Goal: Find specific fact: Find specific fact

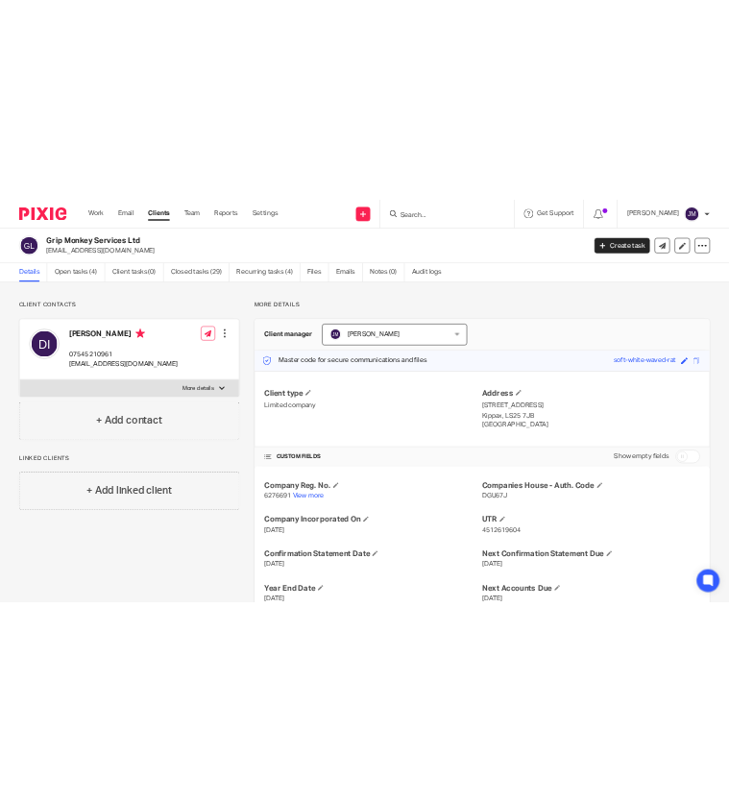
scroll to position [228, 0]
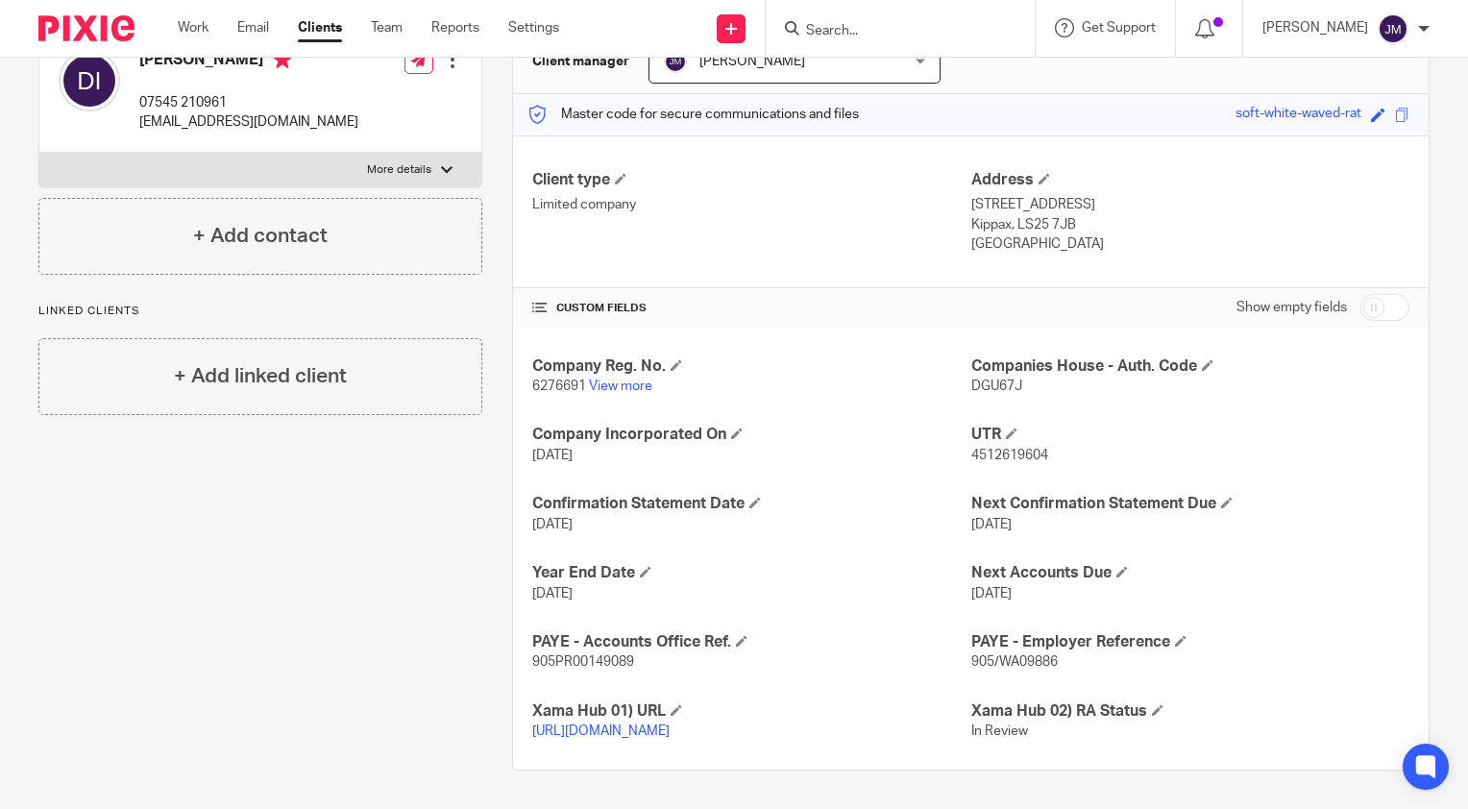
click at [877, 29] on input "Search" at bounding box center [890, 31] width 173 height 17
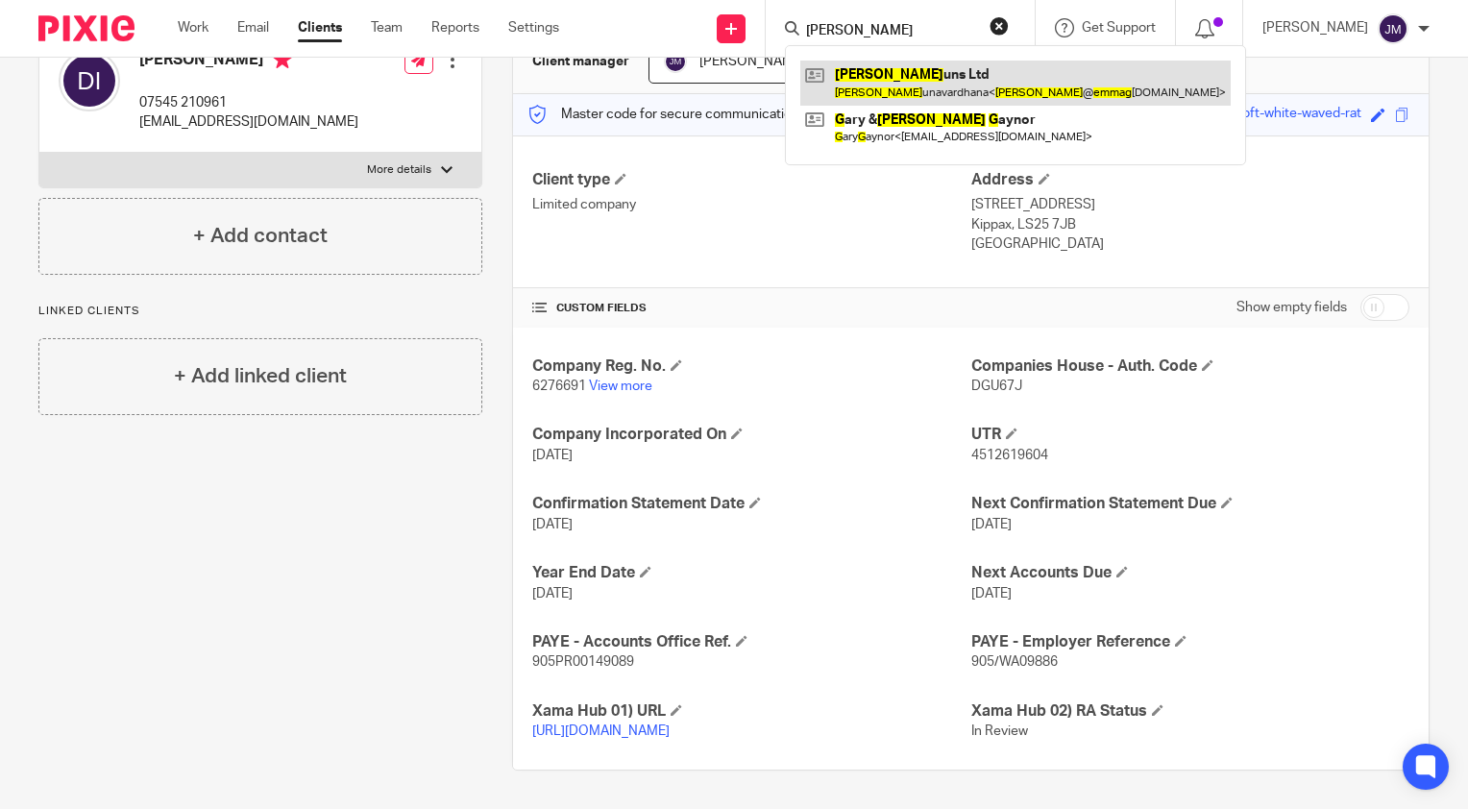
type input "[PERSON_NAME]"
click at [927, 86] on link at bounding box center [1015, 83] width 430 height 44
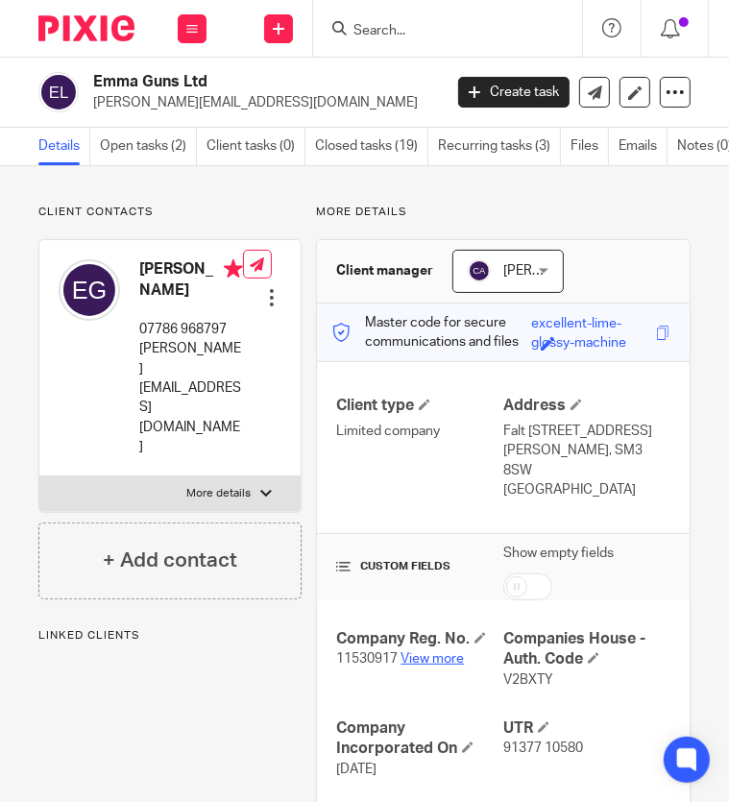
click at [423, 652] on link "View more" at bounding box center [432, 658] width 63 height 13
drag, startPoint x: 234, startPoint y: 91, endPoint x: 100, endPoint y: 102, distance: 134.9
click at [100, 102] on div "Emma Guns Ltd emma@emmaguns.com" at bounding box center [261, 92] width 336 height 40
click at [96, 108] on p "emma@emmaguns.com" at bounding box center [261, 102] width 336 height 19
copy p "emma@emmaguns.com"
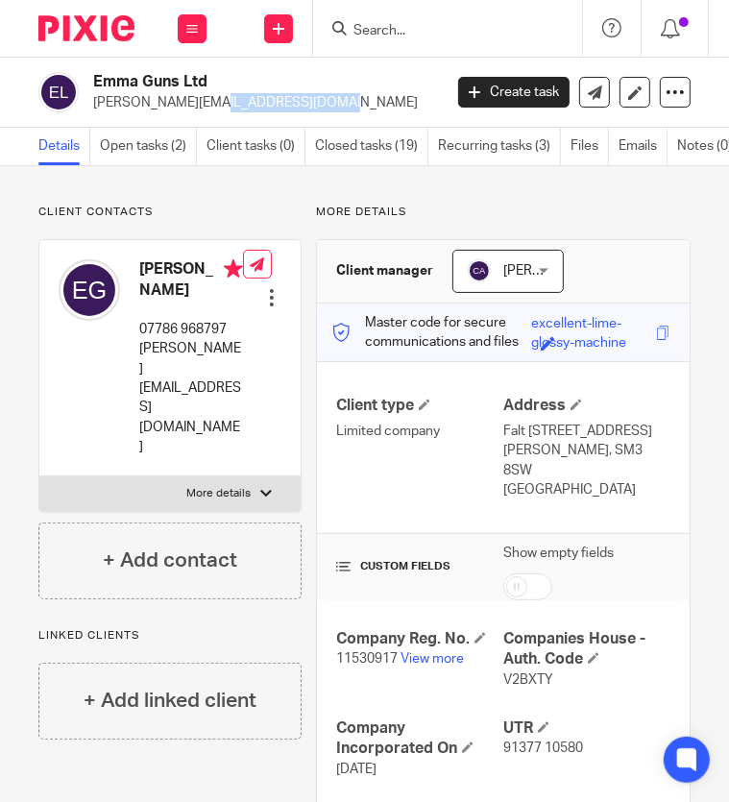
click at [507, 741] on span "91377 10580" at bounding box center [543, 747] width 80 height 13
copy span "91377"
click at [549, 751] on span "91377 10580" at bounding box center [543, 747] width 80 height 13
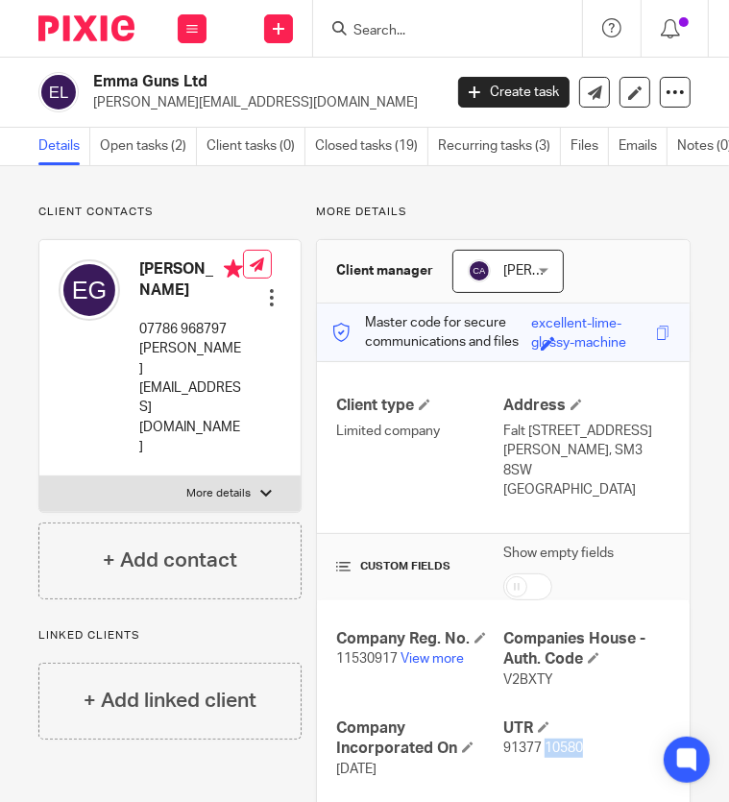
copy span "10580"
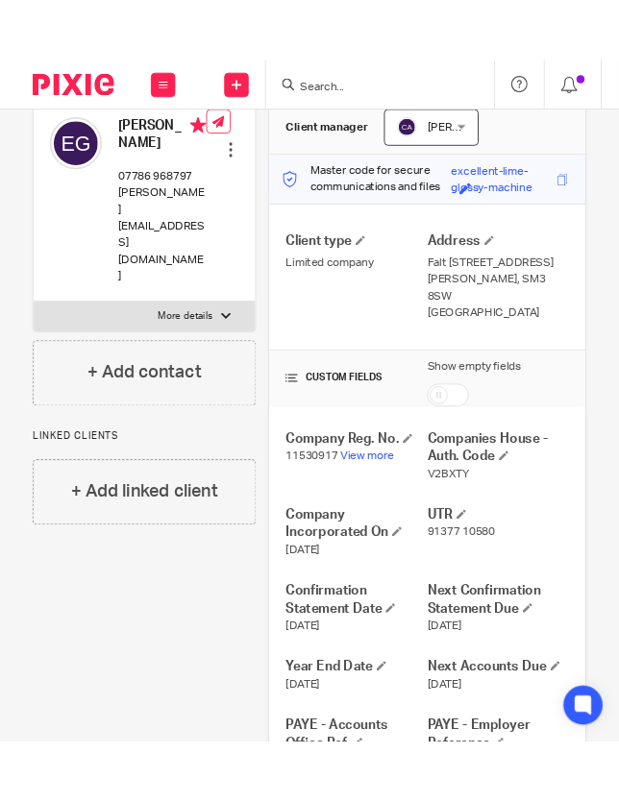
scroll to position [288, 0]
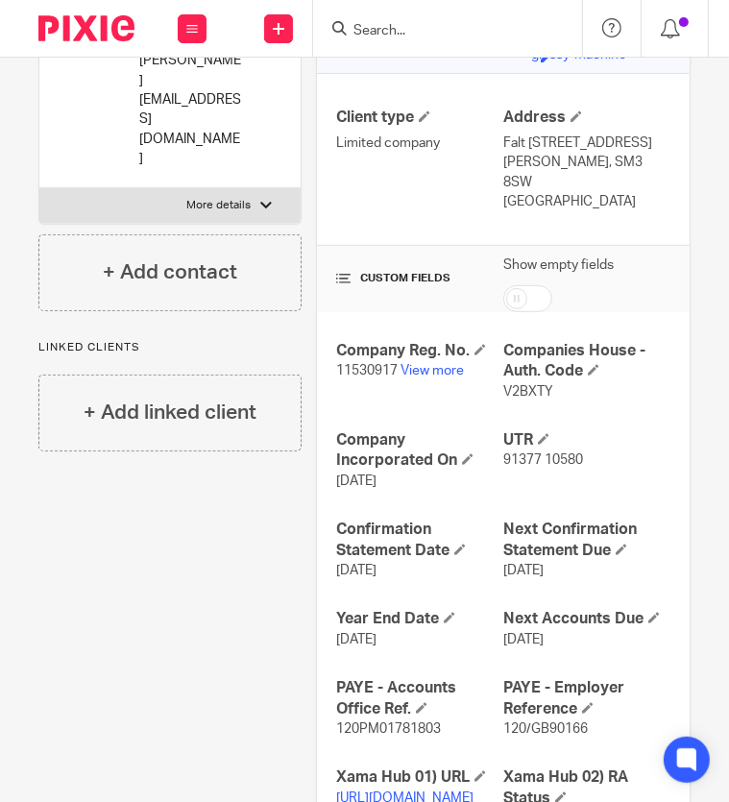
click at [510, 729] on span "120/GB90166" at bounding box center [545, 728] width 85 height 13
drag, startPoint x: 556, startPoint y: 726, endPoint x: 491, endPoint y: 725, distance: 65.3
click at [491, 725] on div "Company Reg. No. 11530917 View more Companies House - Auth. Code V2BXTY Company…" at bounding box center [503, 585] width 373 height 546
drag, startPoint x: 491, startPoint y: 725, endPoint x: 552, endPoint y: 731, distance: 61.7
click at [552, 731] on span "120/GB90166" at bounding box center [545, 728] width 85 height 13
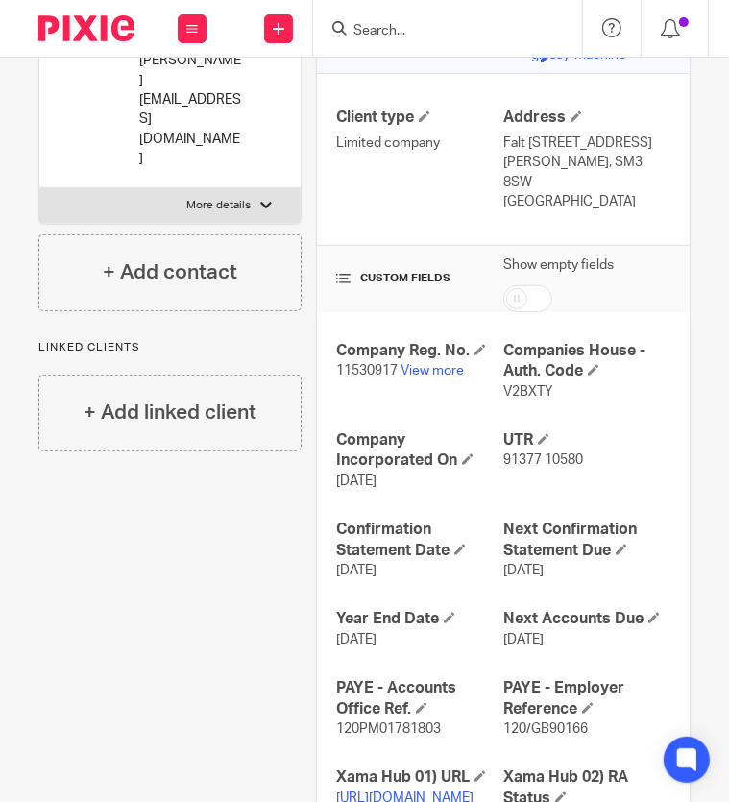
click at [578, 728] on p "120/GB90166" at bounding box center [586, 728] width 167 height 19
drag, startPoint x: 530, startPoint y: 728, endPoint x: 496, endPoint y: 734, distance: 35.1
click at [503, 734] on span "120/GB90166" at bounding box center [545, 728] width 85 height 13
copy span "120/GB90166"
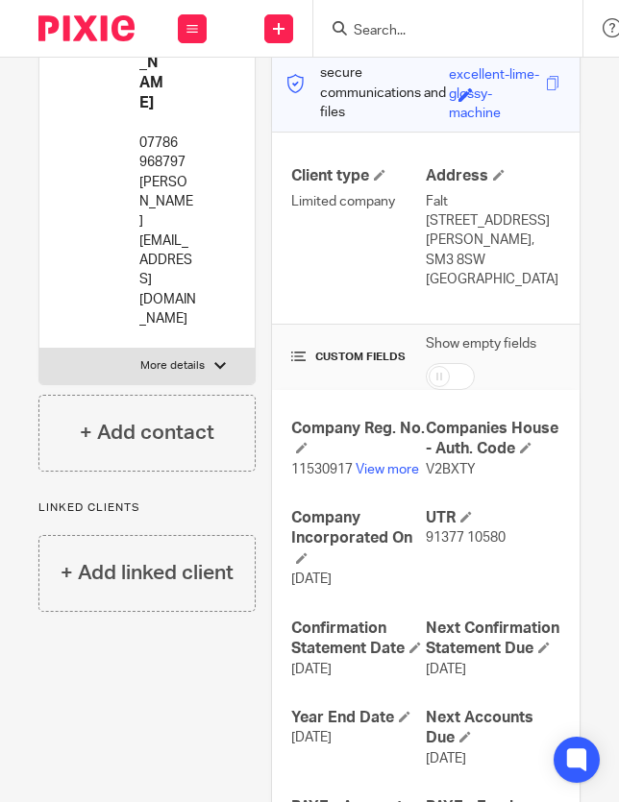
click at [383, 30] on input "Search" at bounding box center [438, 31] width 173 height 17
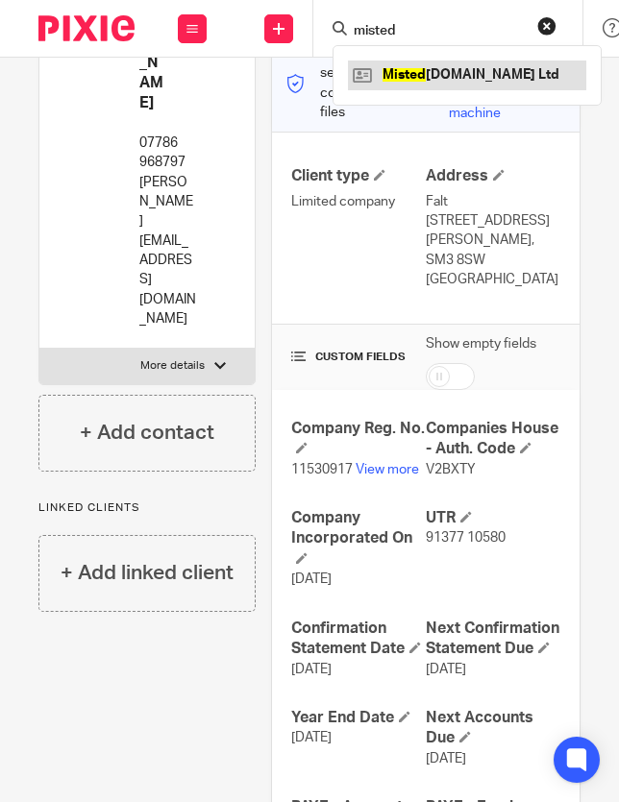
type input "misted"
click at [427, 71] on link at bounding box center [467, 75] width 238 height 29
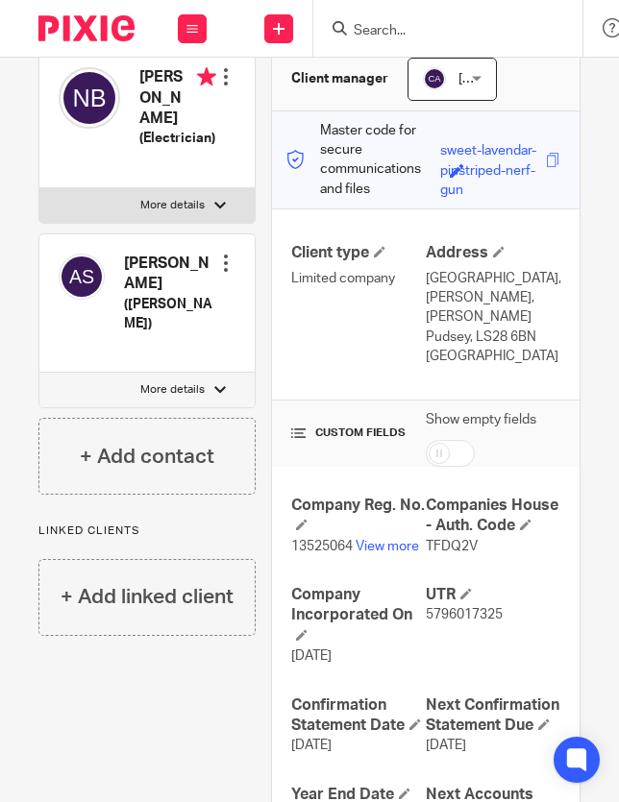
scroll to position [384, 0]
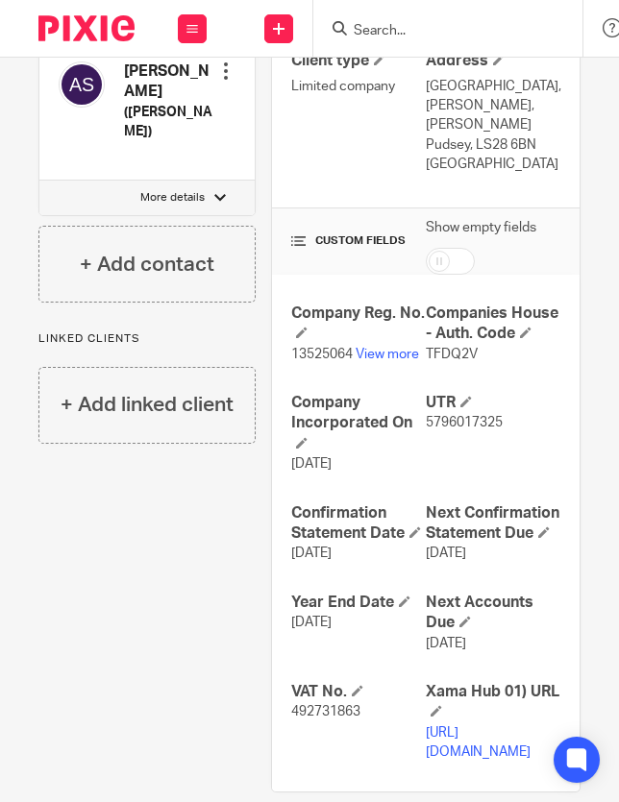
click at [307, 718] on span "492731863" at bounding box center [325, 711] width 69 height 13
click at [308, 718] on span "492731863" at bounding box center [325, 711] width 69 height 13
copy span "492731863"
